Goal: Information Seeking & Learning: Learn about a topic

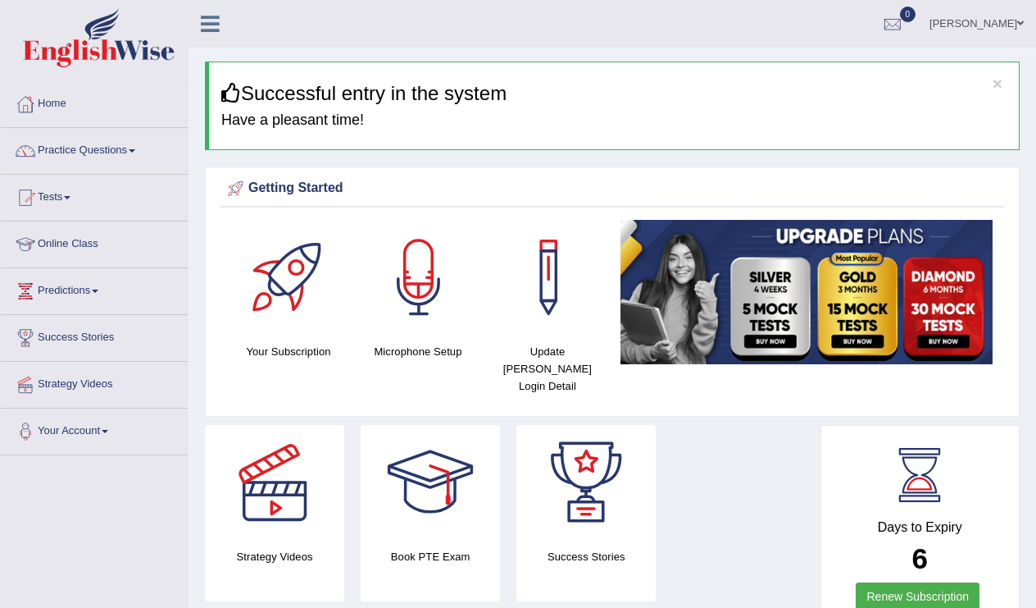
click at [1018, 21] on span at bounding box center [1021, 23] width 7 height 11
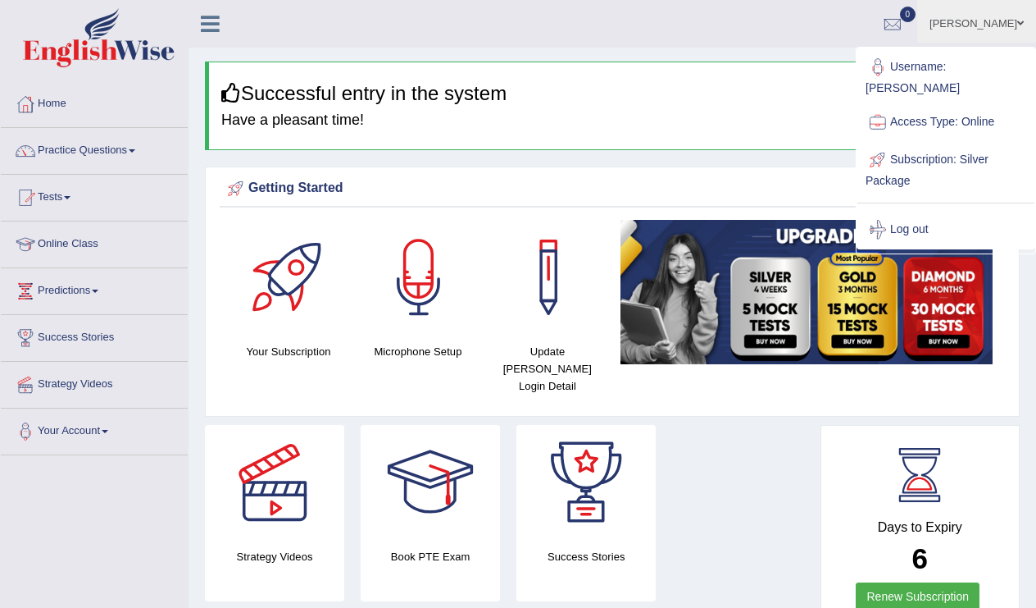
click at [1018, 22] on span at bounding box center [1021, 23] width 7 height 11
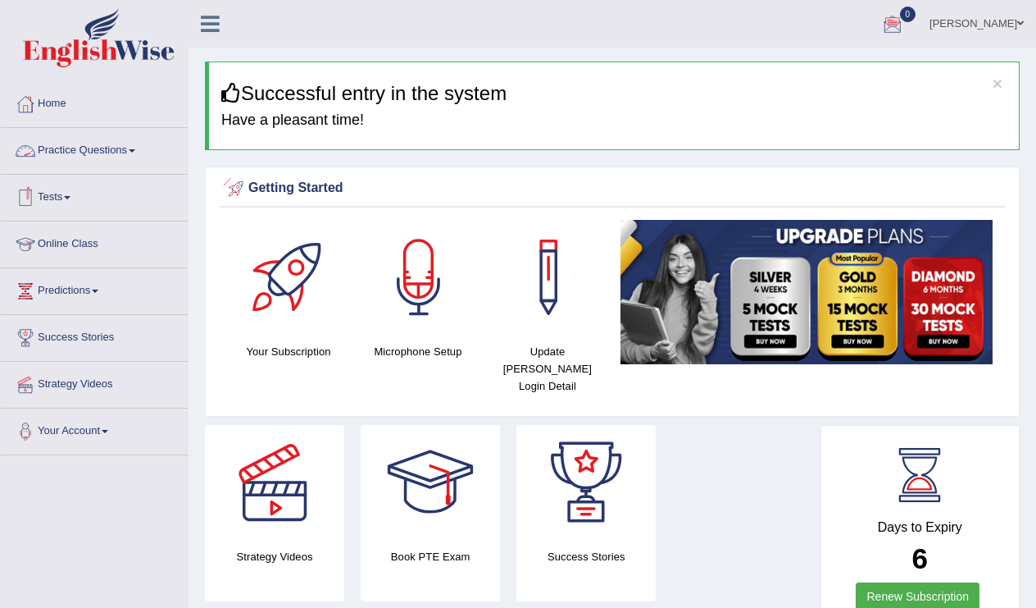
click at [106, 147] on link "Practice Questions" at bounding box center [94, 148] width 187 height 41
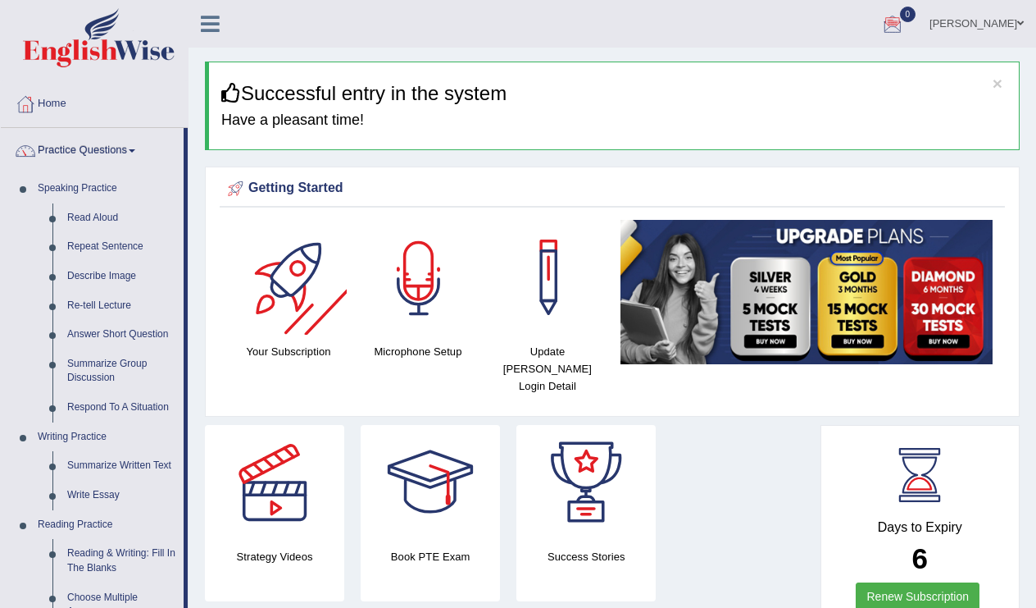
click at [415, 272] on div at bounding box center [419, 277] width 115 height 115
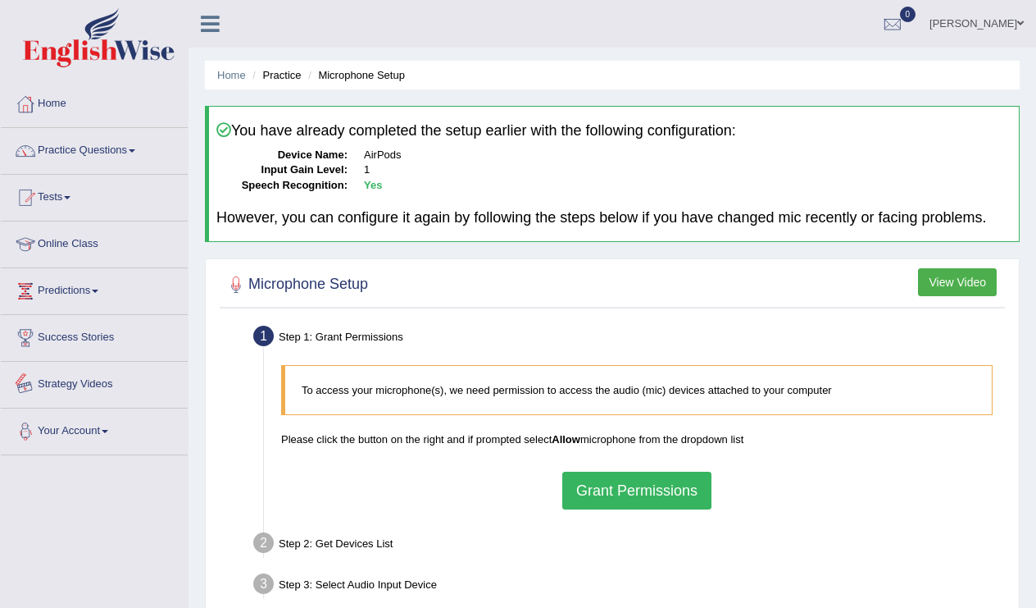
click at [103, 431] on link "Your Account" at bounding box center [94, 428] width 187 height 41
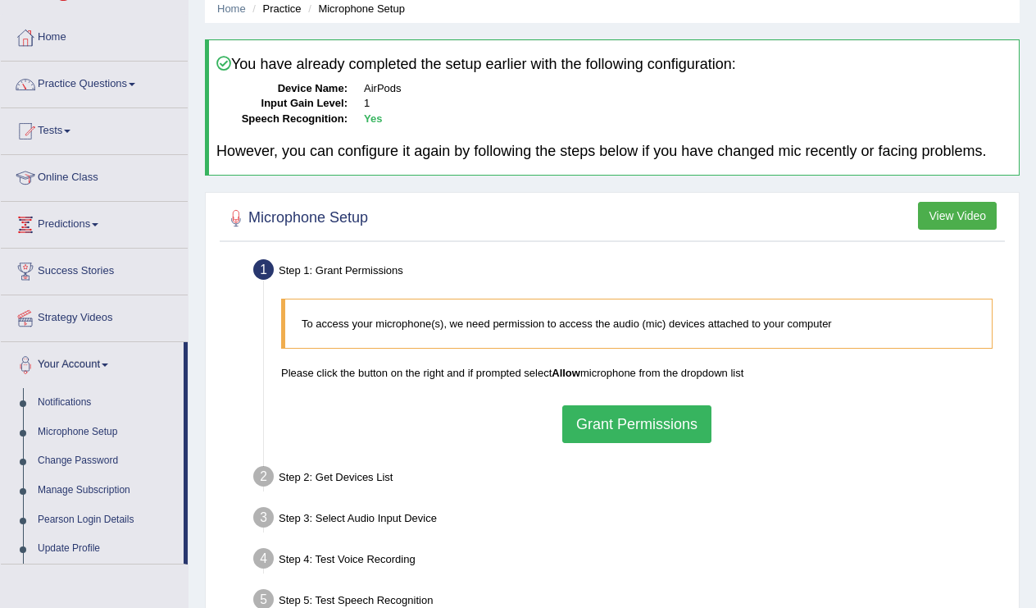
scroll to position [75, 0]
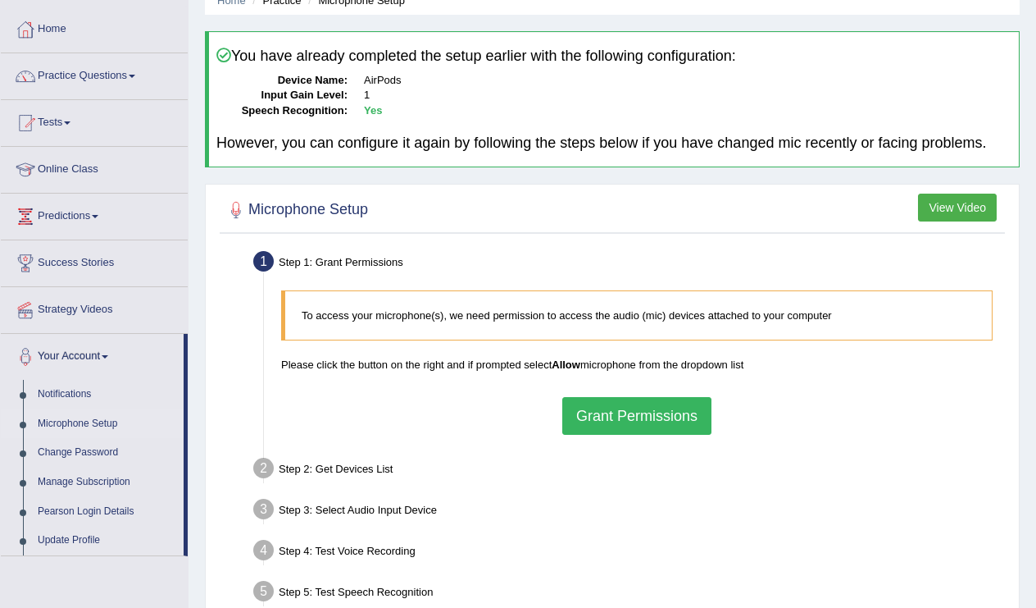
click at [108, 422] on link "Microphone Setup" at bounding box center [106, 424] width 153 height 30
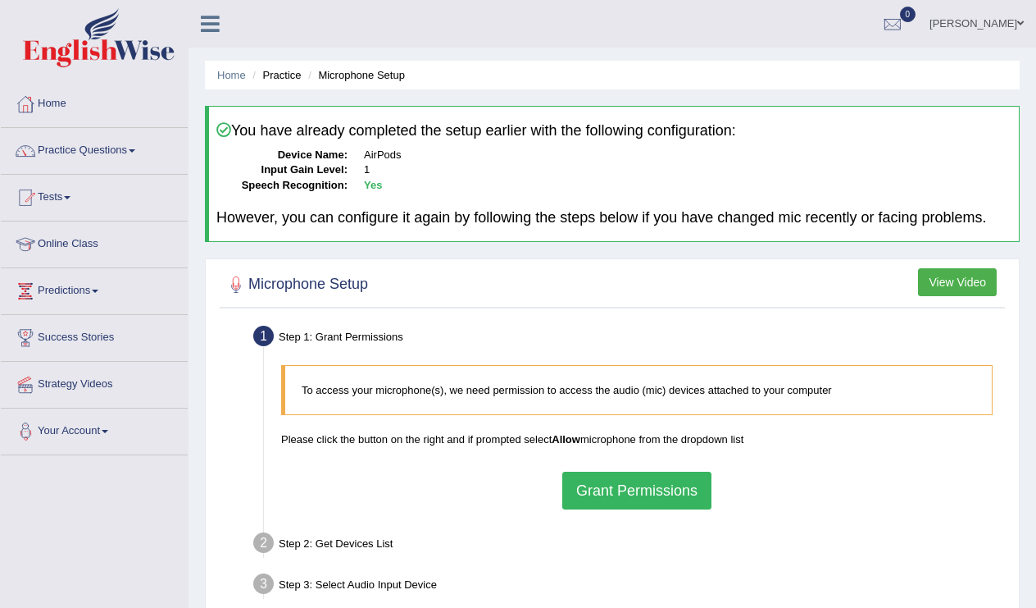
click at [90, 431] on link "Your Account" at bounding box center [94, 428] width 187 height 41
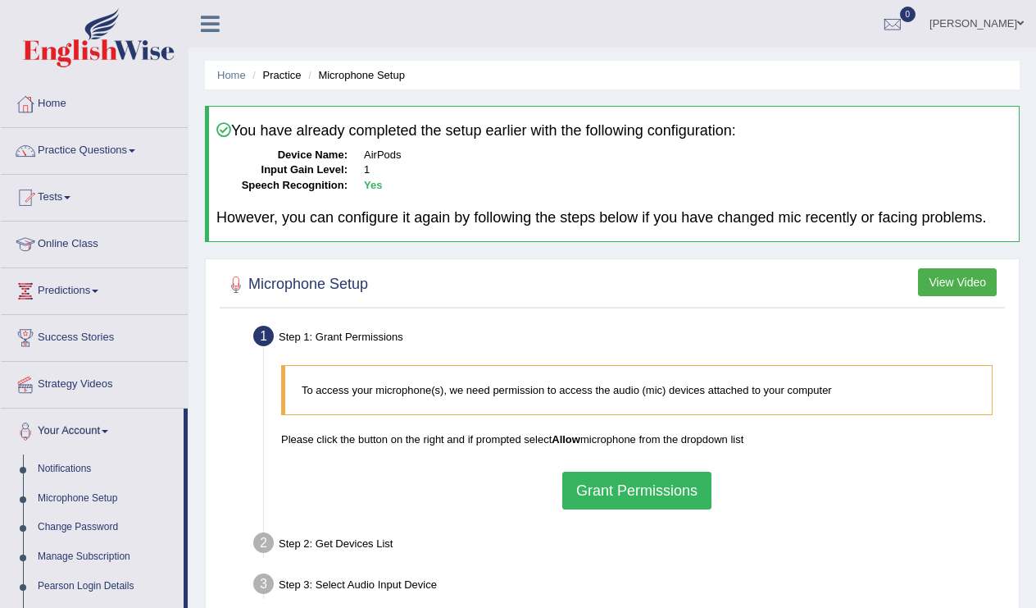
click at [999, 20] on link "[PERSON_NAME]" at bounding box center [977, 21] width 119 height 43
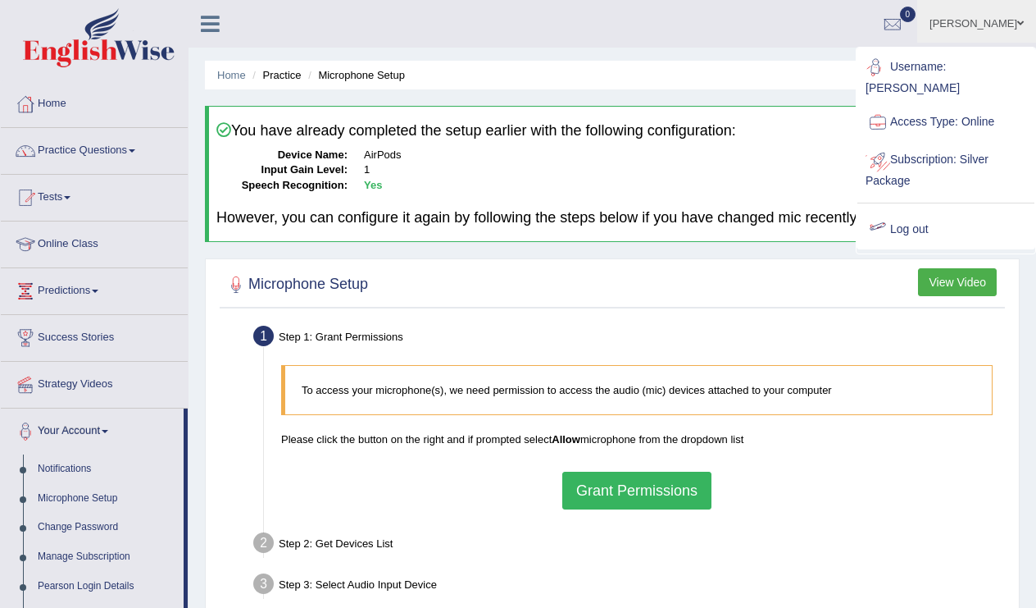
click at [925, 218] on link "Log out" at bounding box center [946, 230] width 177 height 38
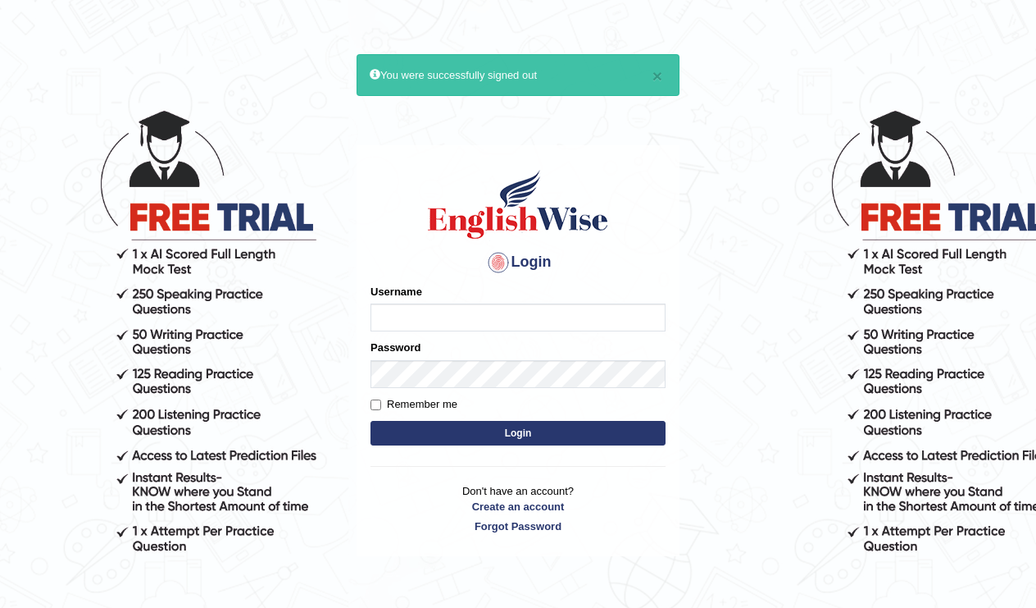
click at [471, 318] on input "Username" at bounding box center [518, 317] width 295 height 28
type input "Tishu"
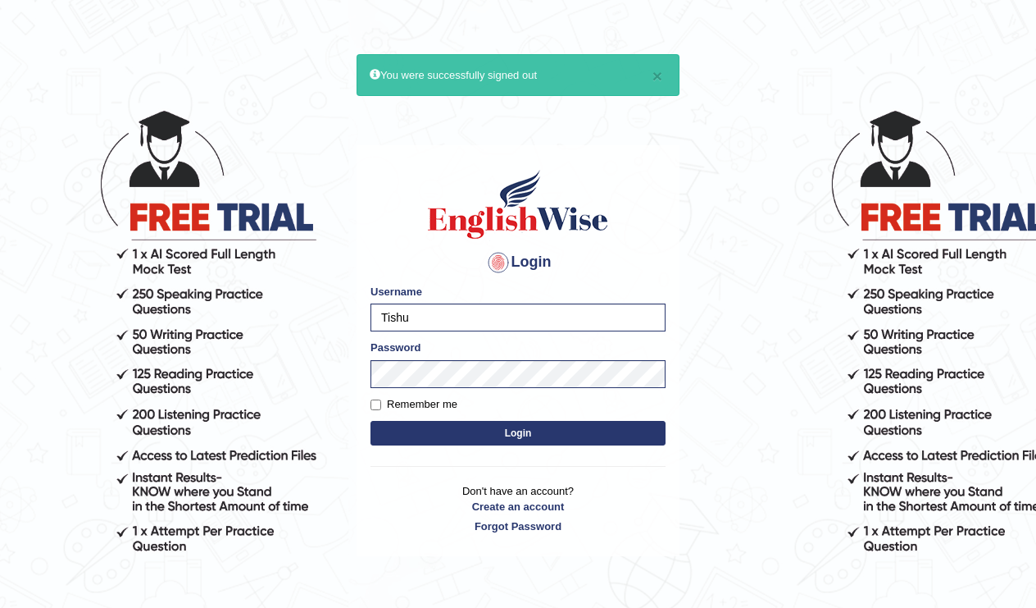
click at [499, 429] on button "Login" at bounding box center [518, 433] width 295 height 25
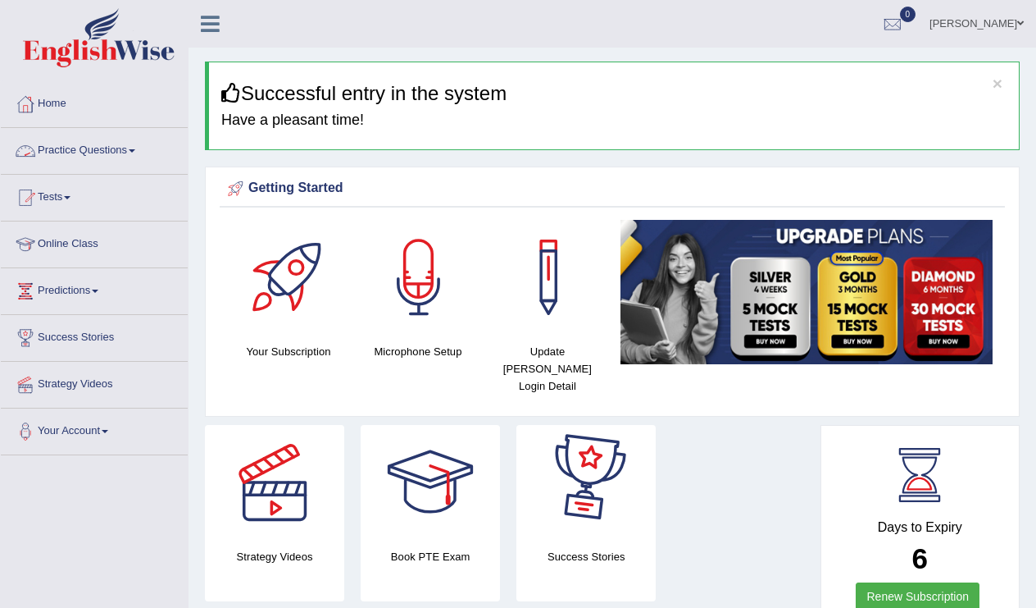
click at [106, 150] on link "Practice Questions" at bounding box center [94, 148] width 187 height 41
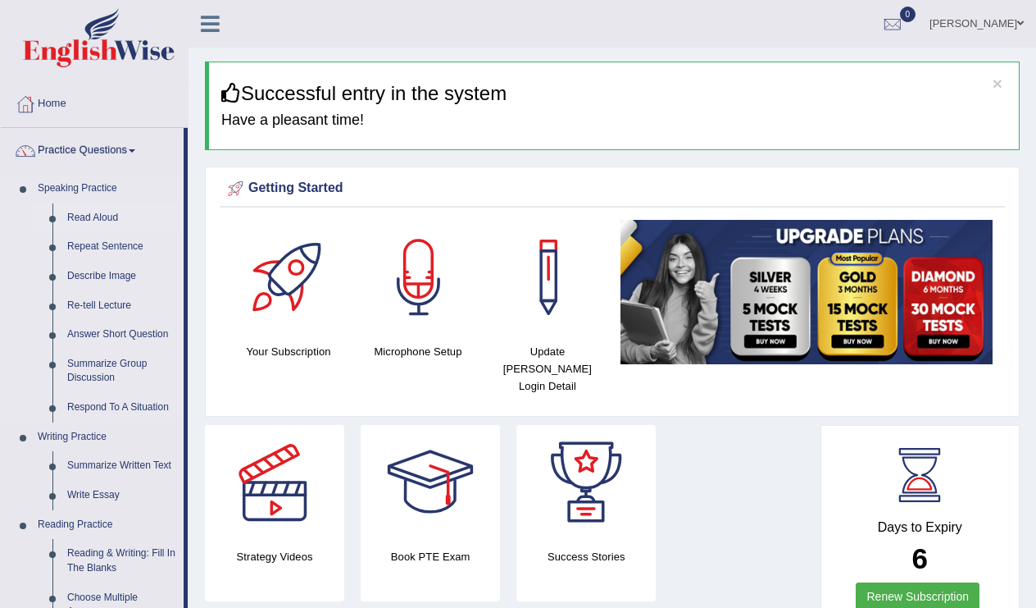
click at [110, 214] on link "Read Aloud" at bounding box center [122, 218] width 124 height 30
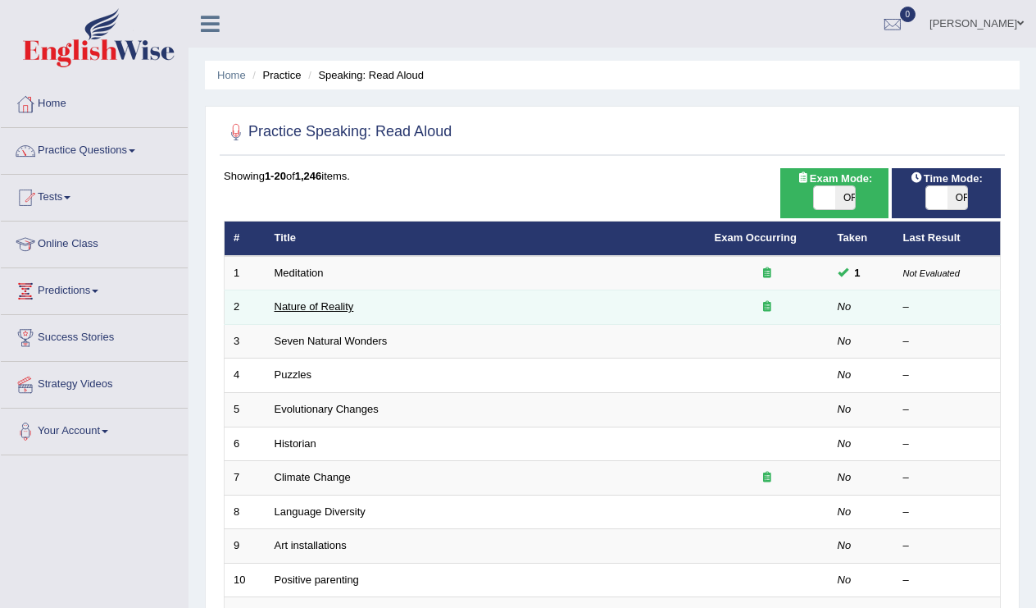
click at [340, 300] on link "Nature of Reality" at bounding box center [315, 306] width 80 height 12
